Goal: Check status: Check status

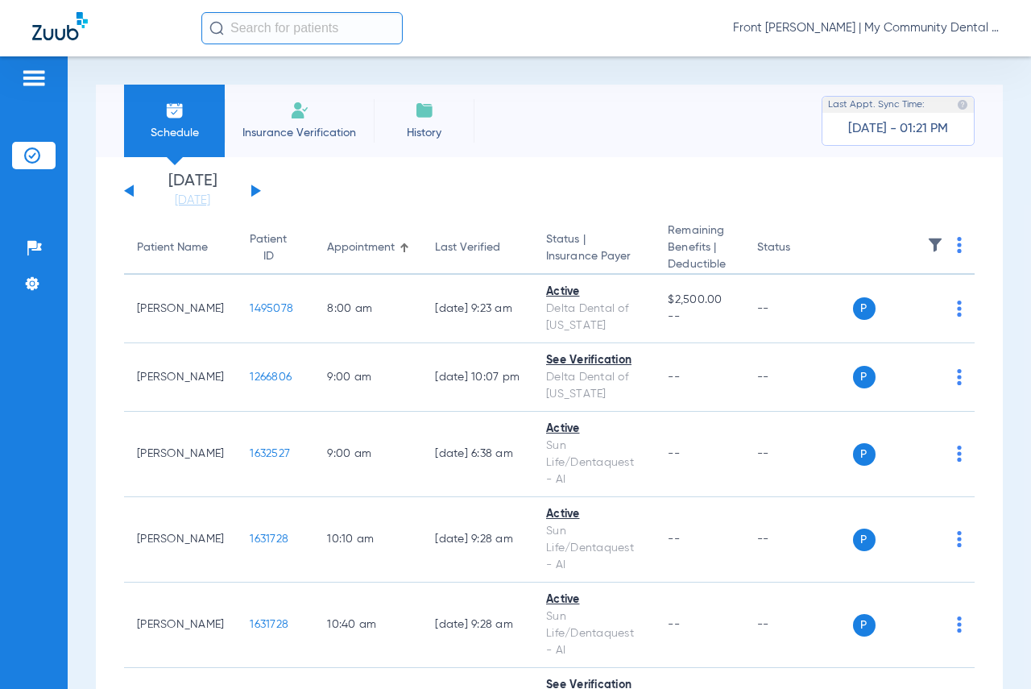
click at [255, 192] on button at bounding box center [256, 190] width 10 height 12
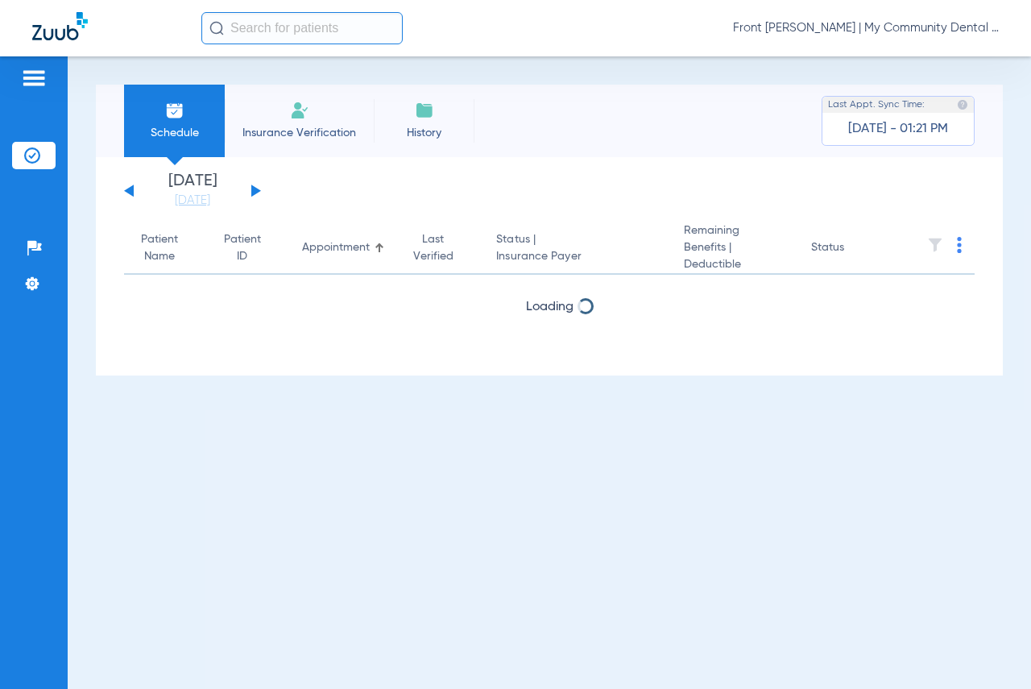
click at [255, 192] on button at bounding box center [256, 190] width 10 height 12
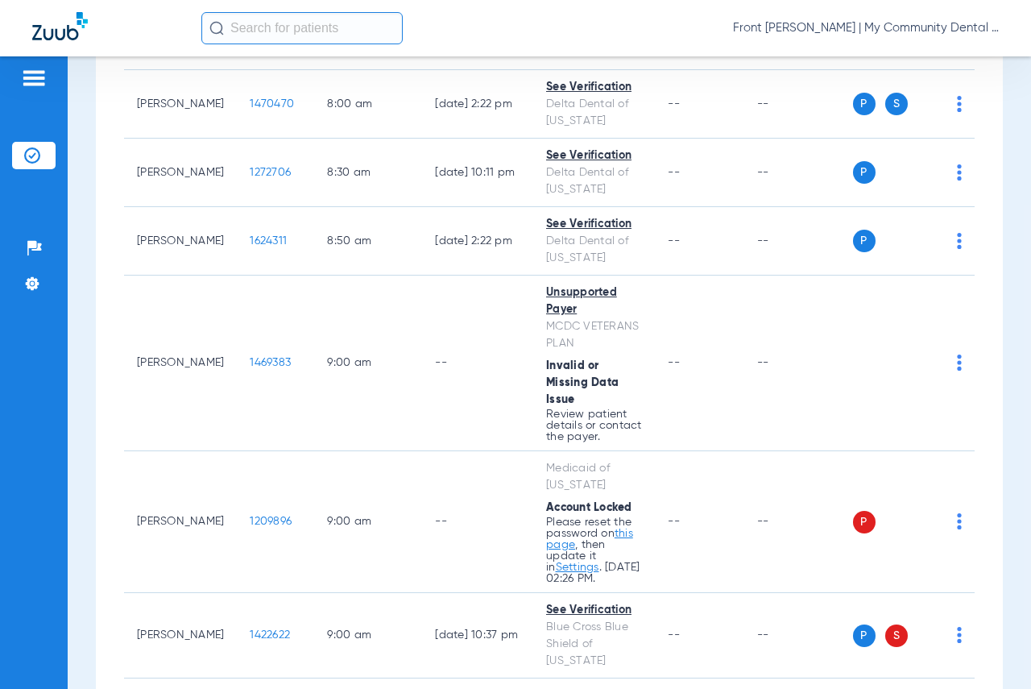
scroll to position [564, 0]
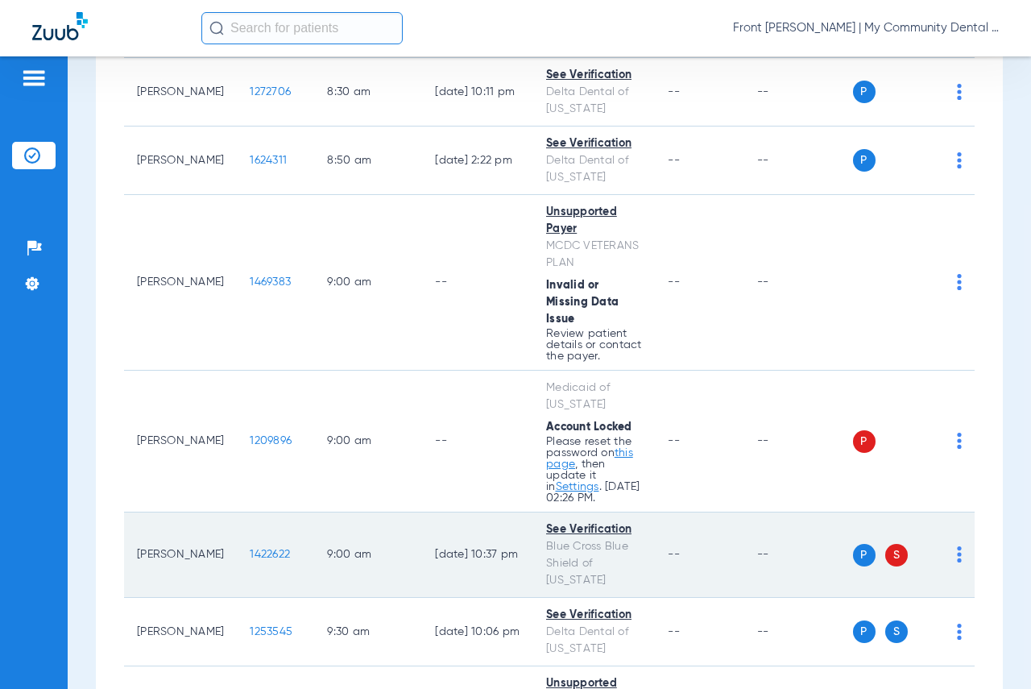
click at [957, 562] on img at bounding box center [959, 554] width 5 height 16
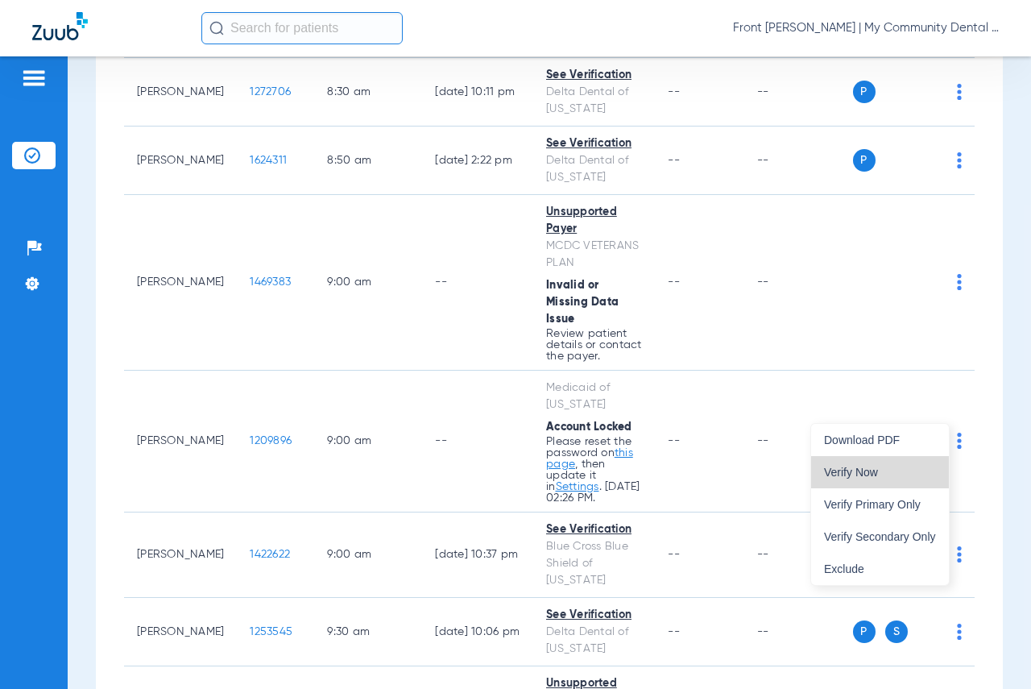
click at [883, 478] on button "Verify Now" at bounding box center [880, 472] width 138 height 32
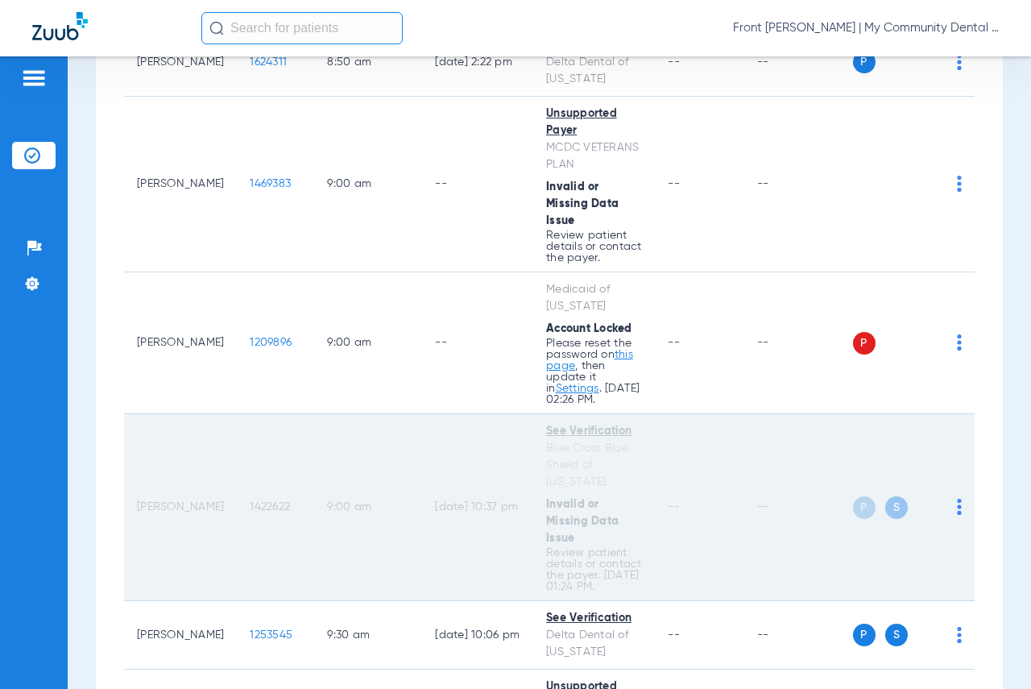
scroll to position [725, 0]
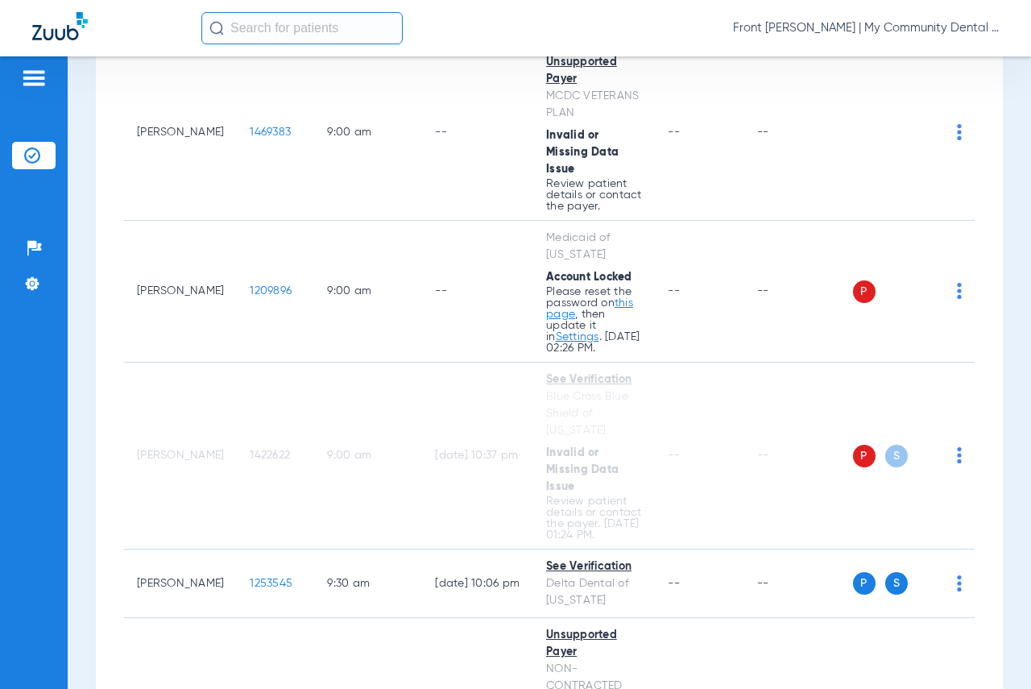
scroll to position [806, 0]
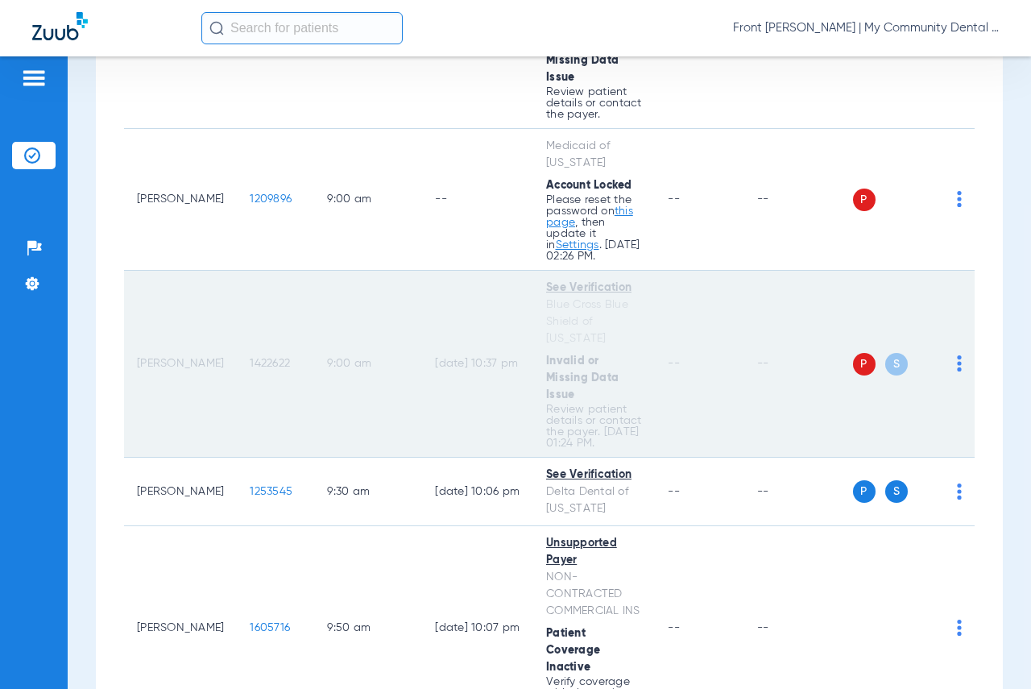
click at [660, 378] on td "--" at bounding box center [699, 364] width 89 height 187
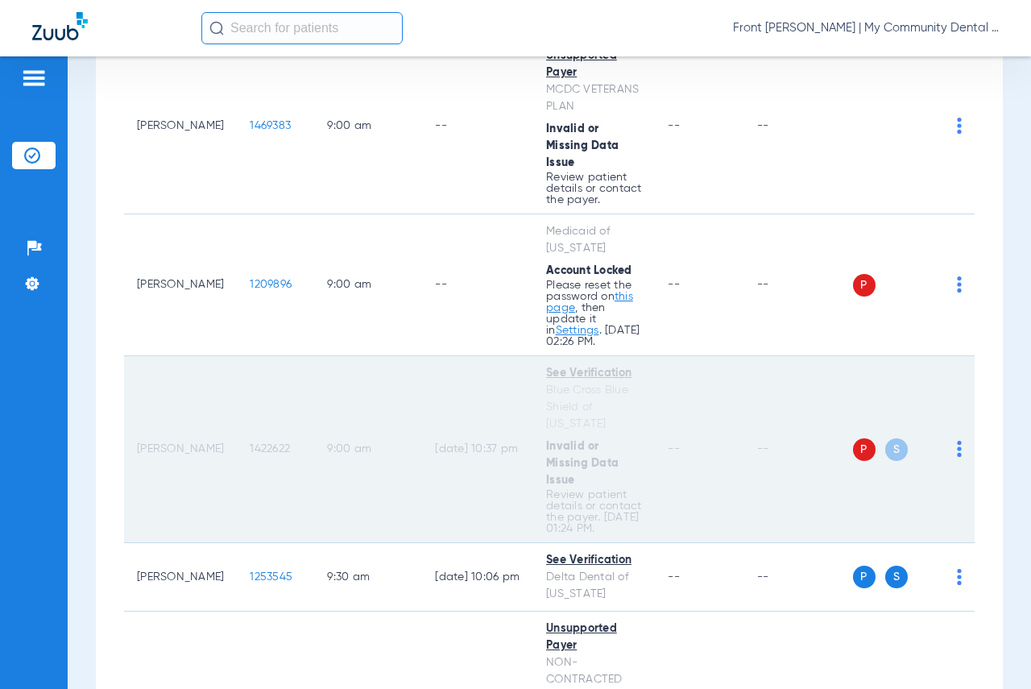
scroll to position [725, 0]
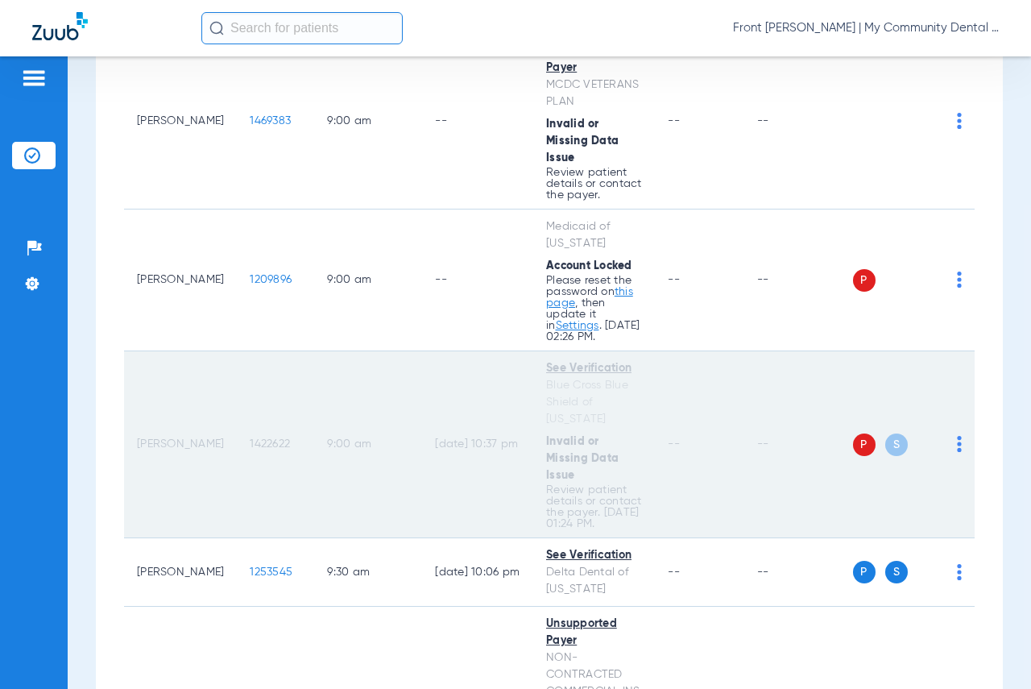
click at [506, 538] on td "[DATE] 10:37 PM" at bounding box center [477, 444] width 111 height 187
click at [957, 452] on img at bounding box center [959, 444] width 5 height 16
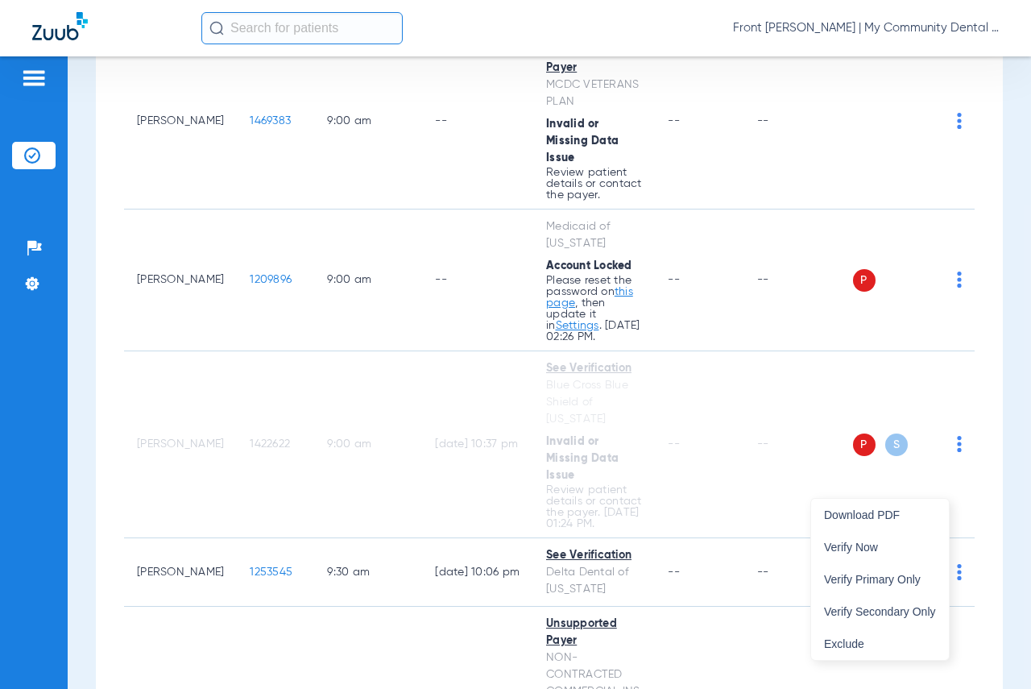
click at [742, 490] on div at bounding box center [515, 344] width 1031 height 689
